Goal: Information Seeking & Learning: Learn about a topic

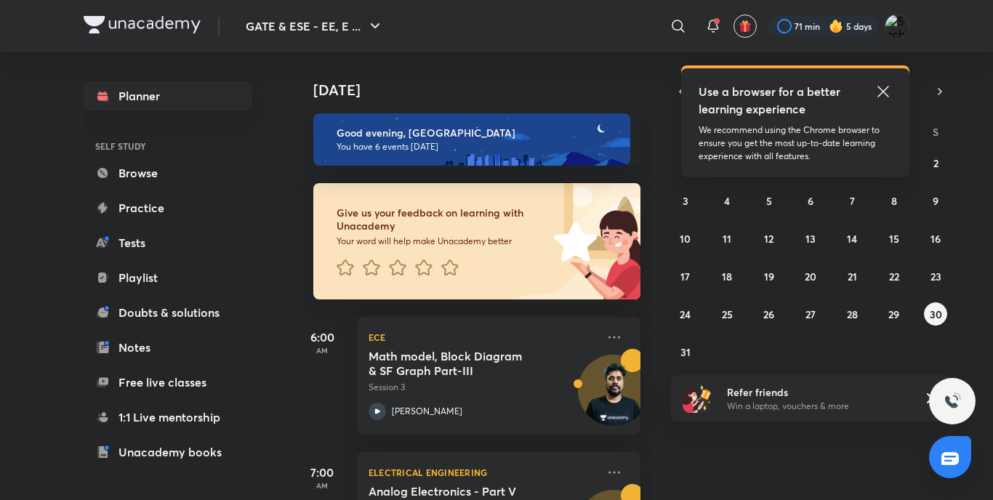
click at [878, 83] on icon at bounding box center [882, 91] width 17 height 17
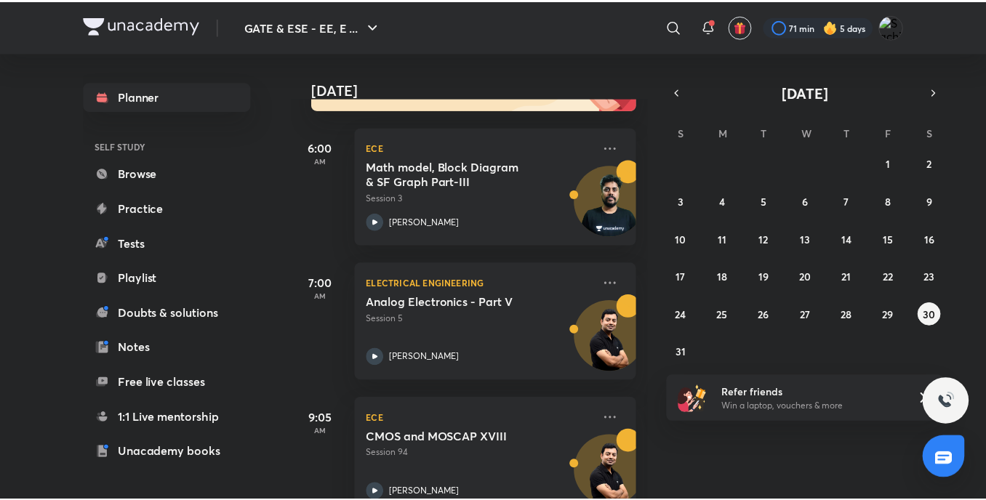
scroll to position [190, 0]
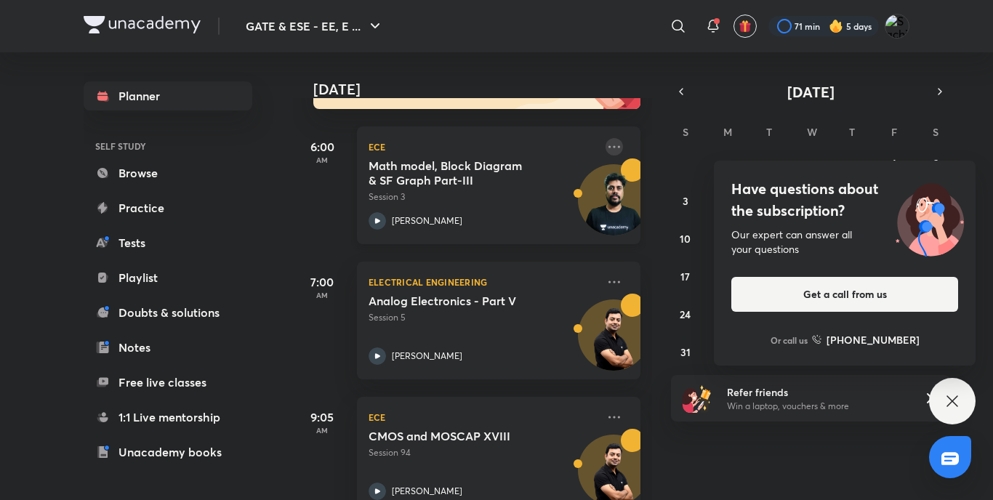
click at [605, 145] on icon at bounding box center [613, 146] width 17 height 17
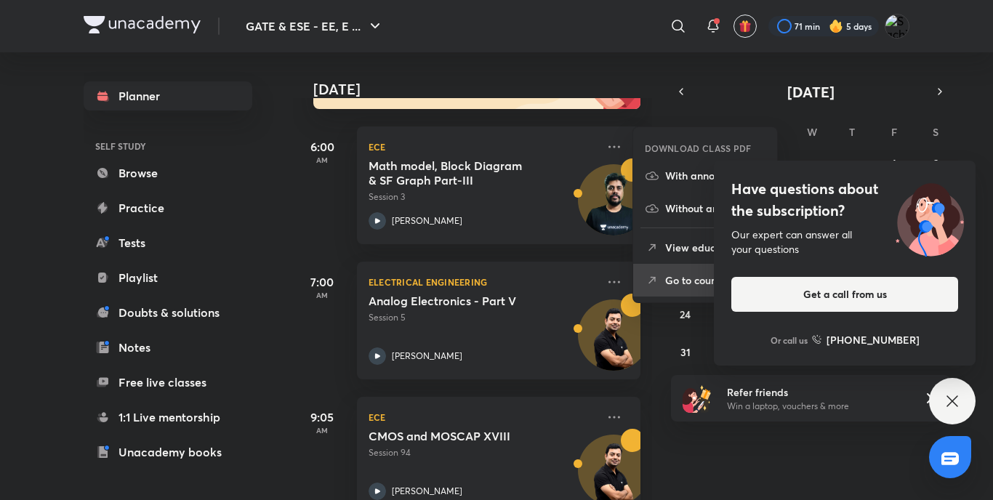
click at [683, 273] on p "Go to course page" at bounding box center [715, 280] width 100 height 15
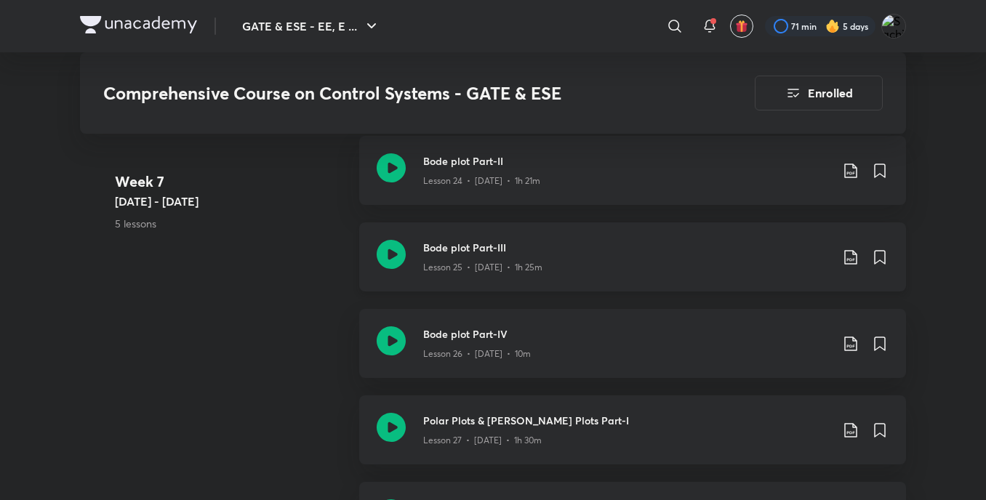
scroll to position [3498, 0]
click at [389, 252] on icon at bounding box center [391, 252] width 29 height 29
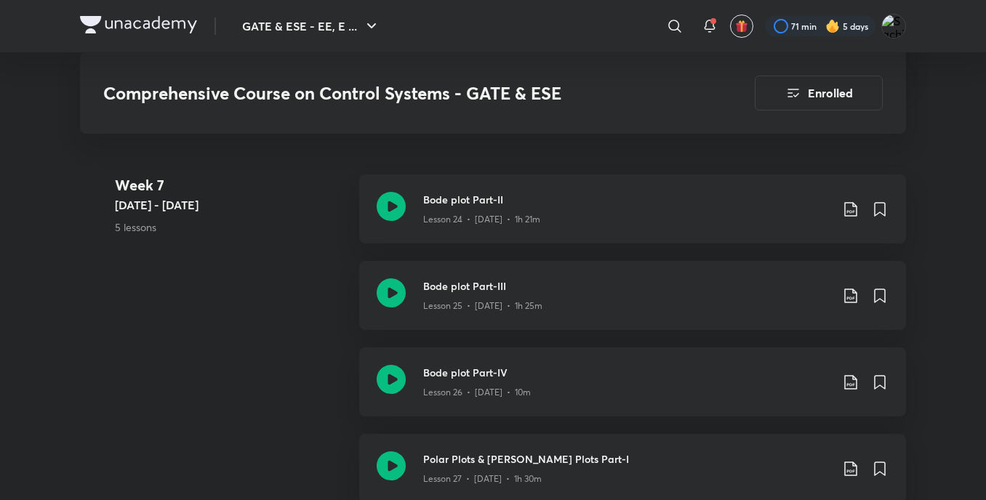
scroll to position [3449, 0]
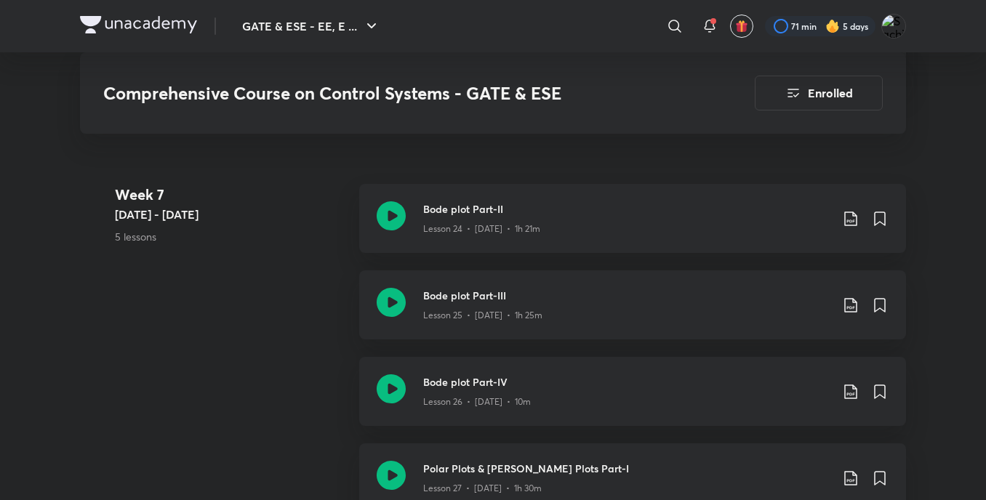
scroll to position [3498, 0]
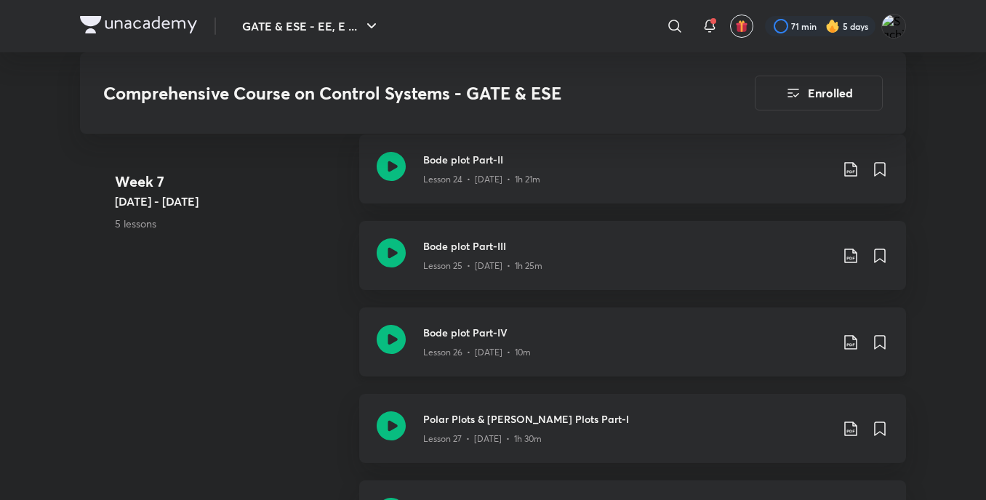
click at [386, 328] on icon at bounding box center [391, 339] width 29 height 29
